Goal: Communication & Community: Answer question/provide support

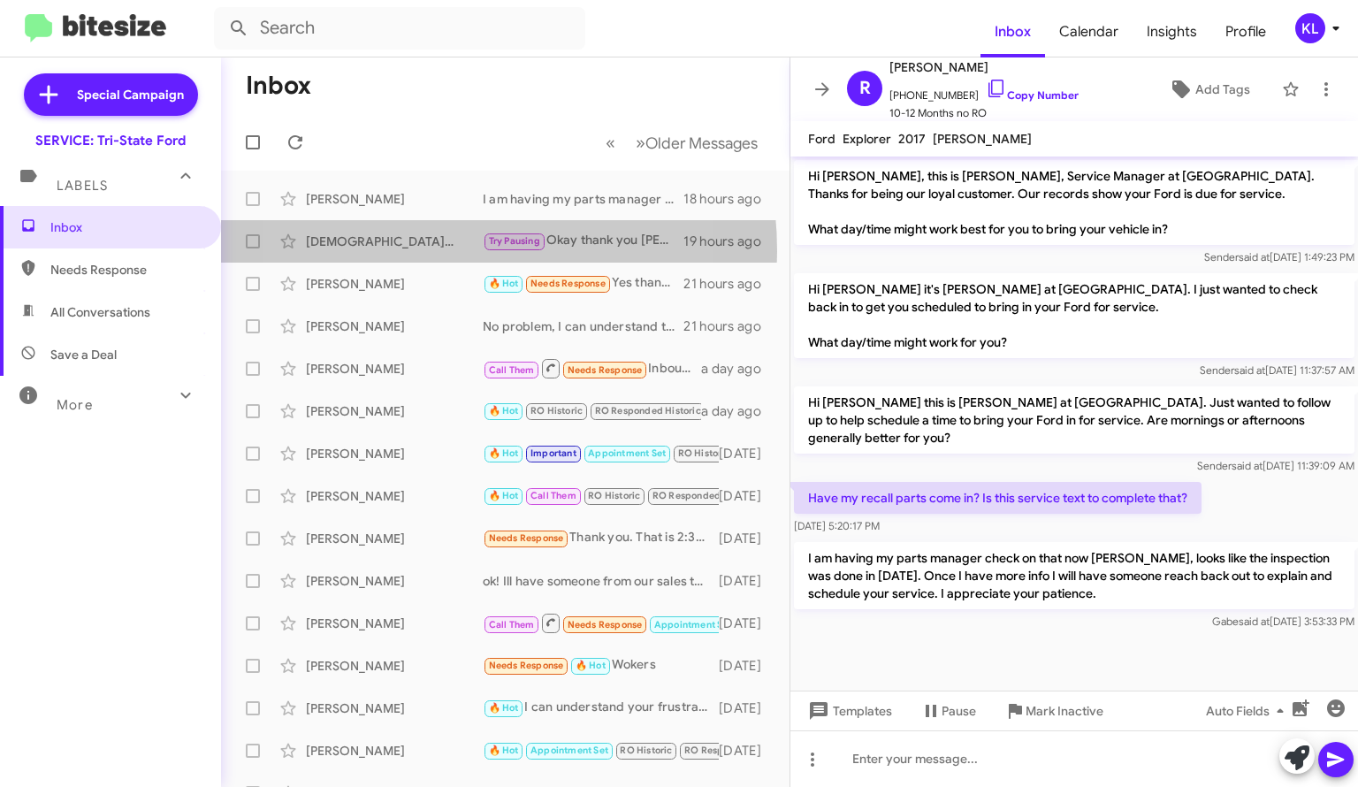
click at [408, 251] on div "Isaiah Austin Try Pausing Okay thank you sir 19 hours ago" at bounding box center [505, 241] width 540 height 35
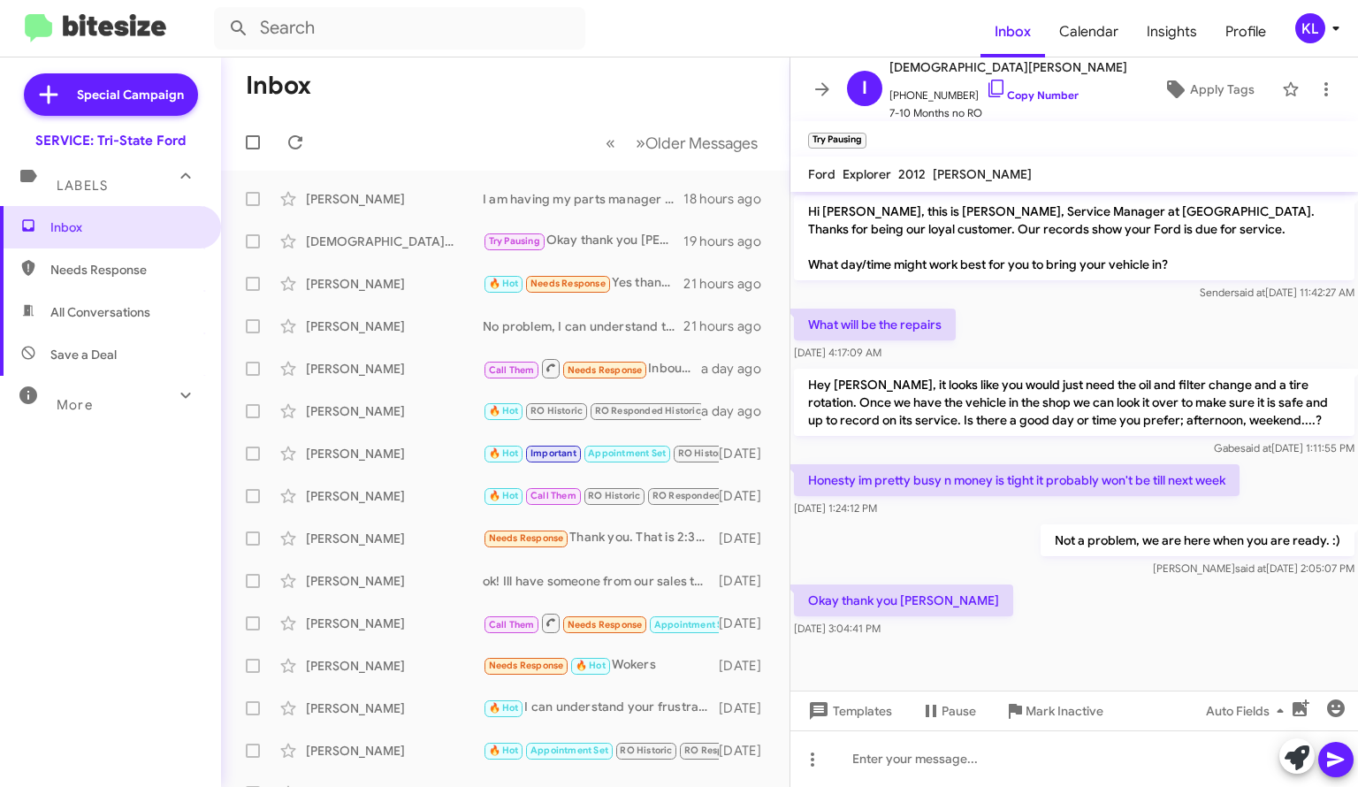
click at [422, 279] on div "[PERSON_NAME]" at bounding box center [394, 284] width 177 height 18
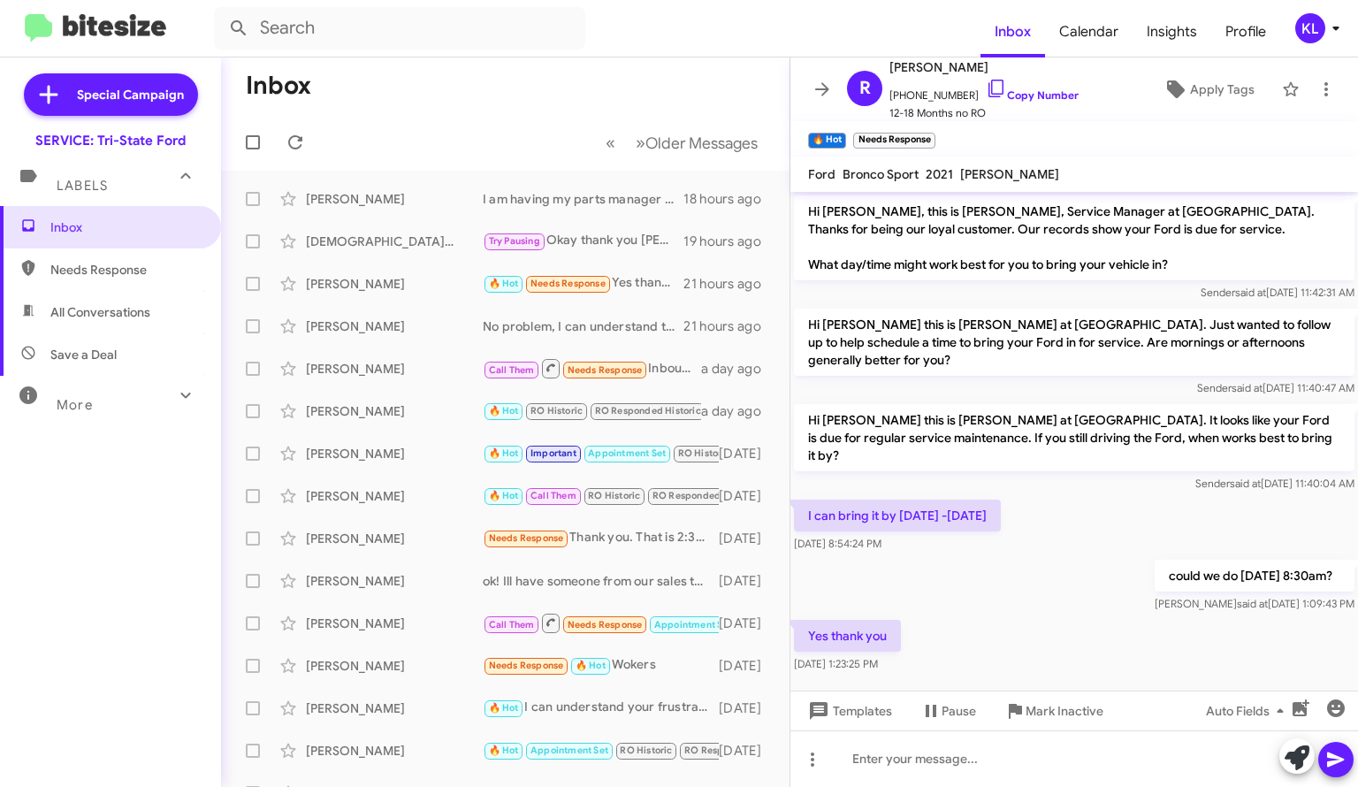
click at [1004, 95] on link "Copy Number" at bounding box center [1032, 94] width 93 height 13
click at [827, 93] on icon at bounding box center [822, 89] width 21 height 21
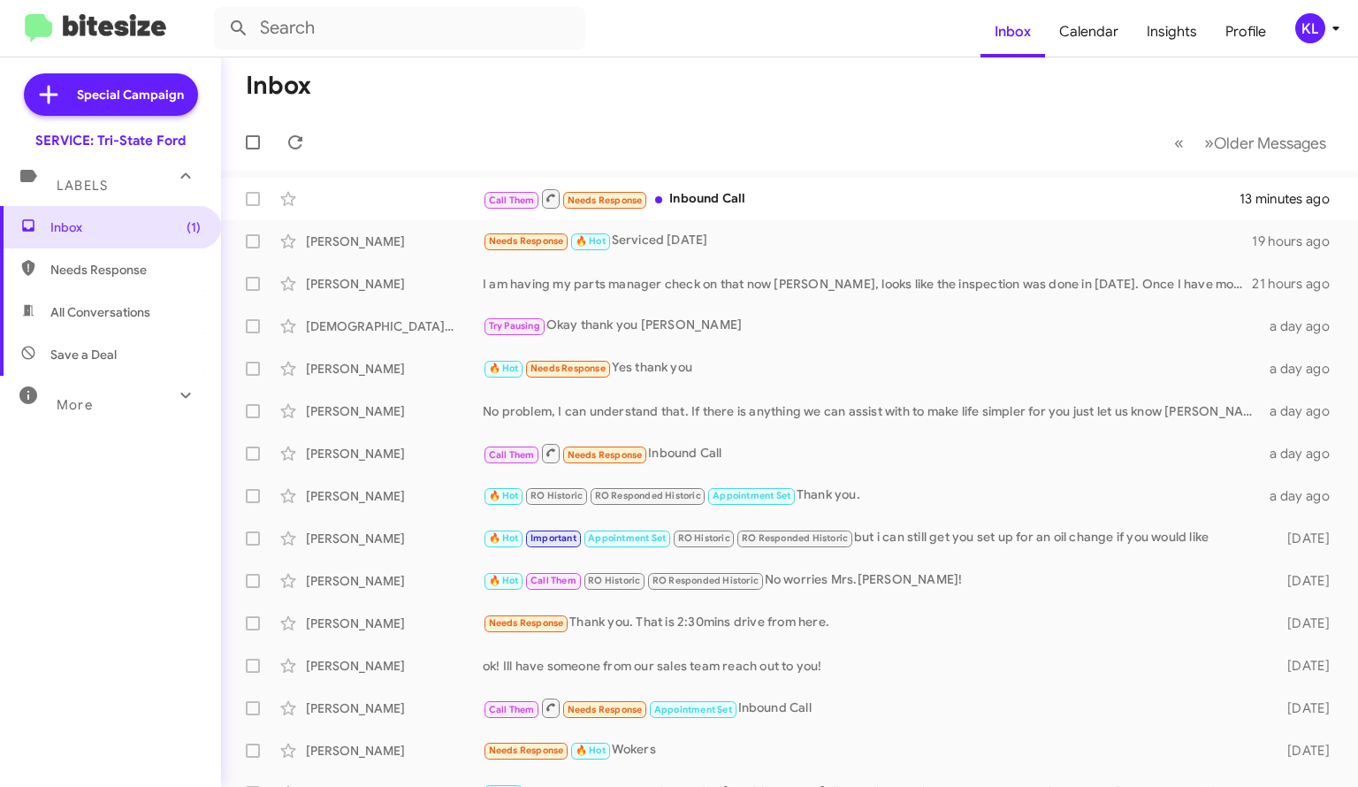
click at [715, 243] on div "Needs Response 🔥 Hot Serviced [DATE]" at bounding box center [867, 241] width 769 height 20
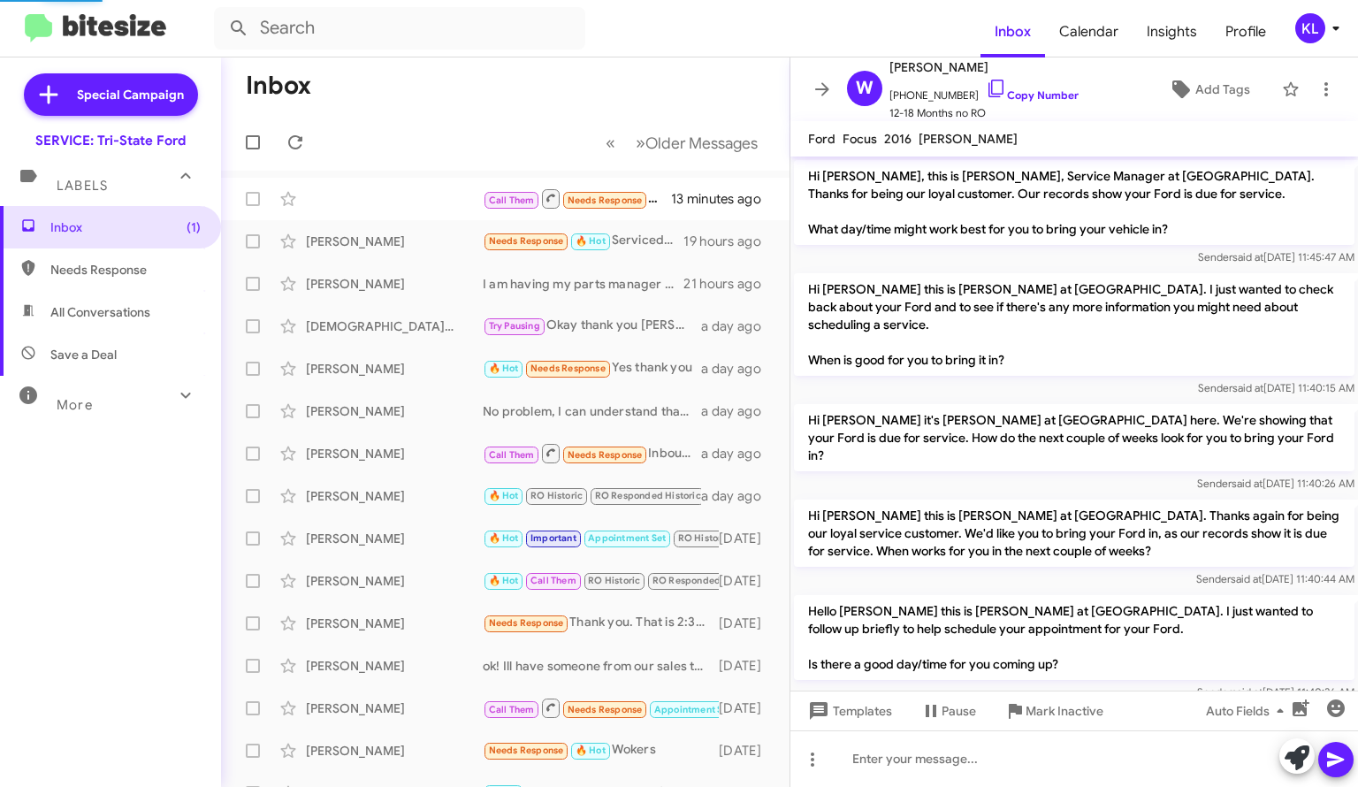
scroll to position [689, 0]
